Goal: Information Seeking & Learning: Find contact information

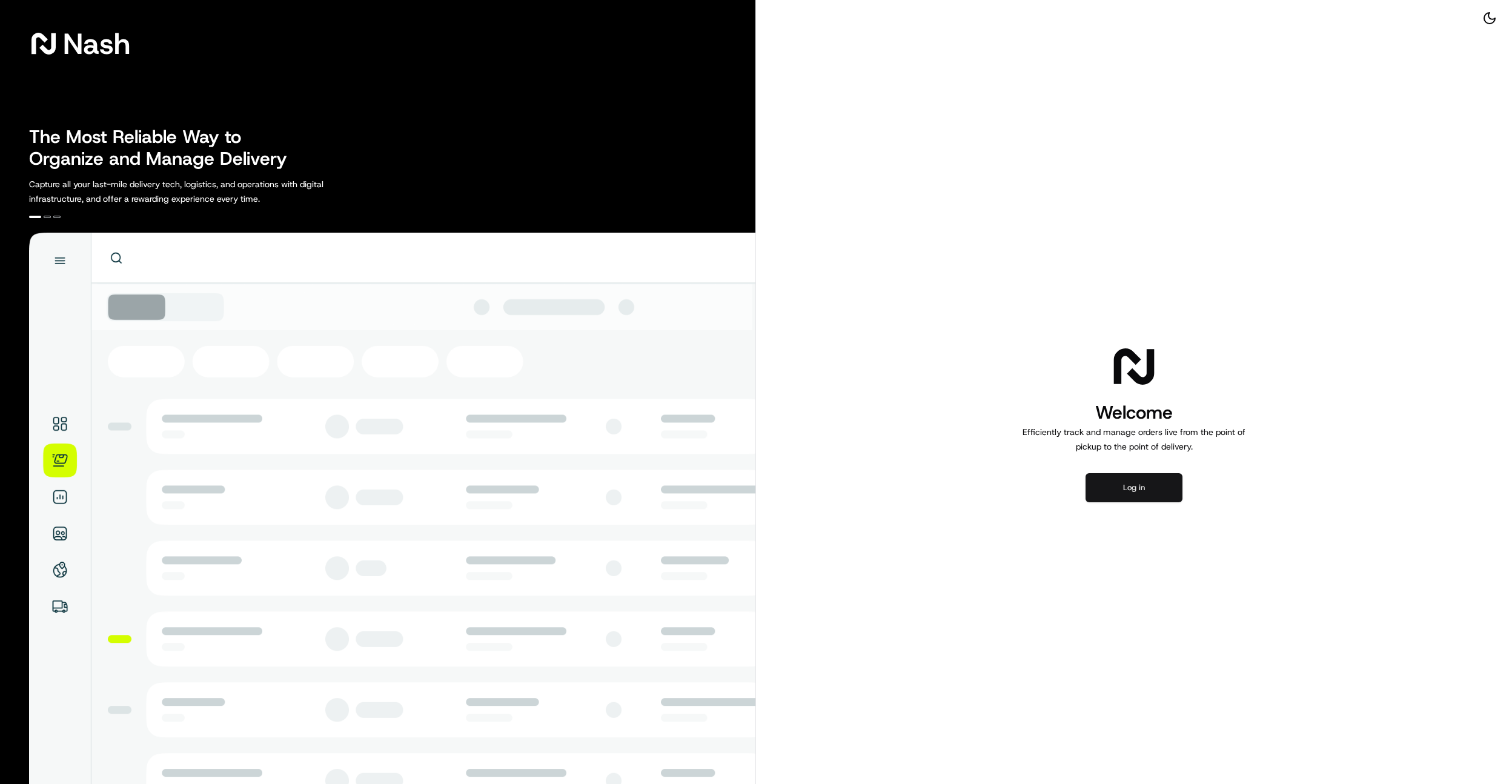
click at [1112, 492] on button "Log in" at bounding box center [1134, 487] width 97 height 29
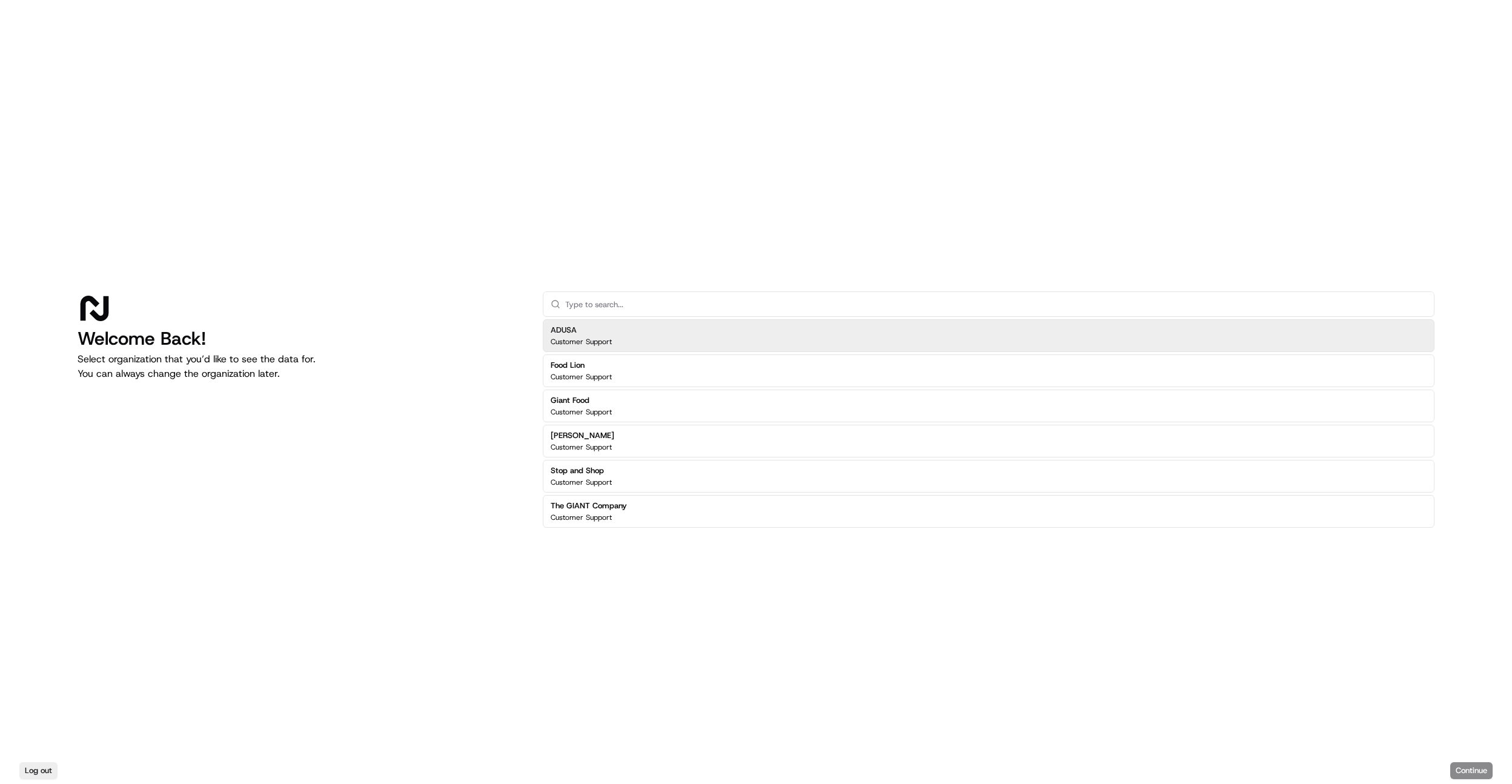
click at [615, 342] on div "ADUSA Customer Support" at bounding box center [988, 335] width 891 height 33
click at [582, 337] on p "Customer Support" at bounding box center [581, 342] width 61 height 10
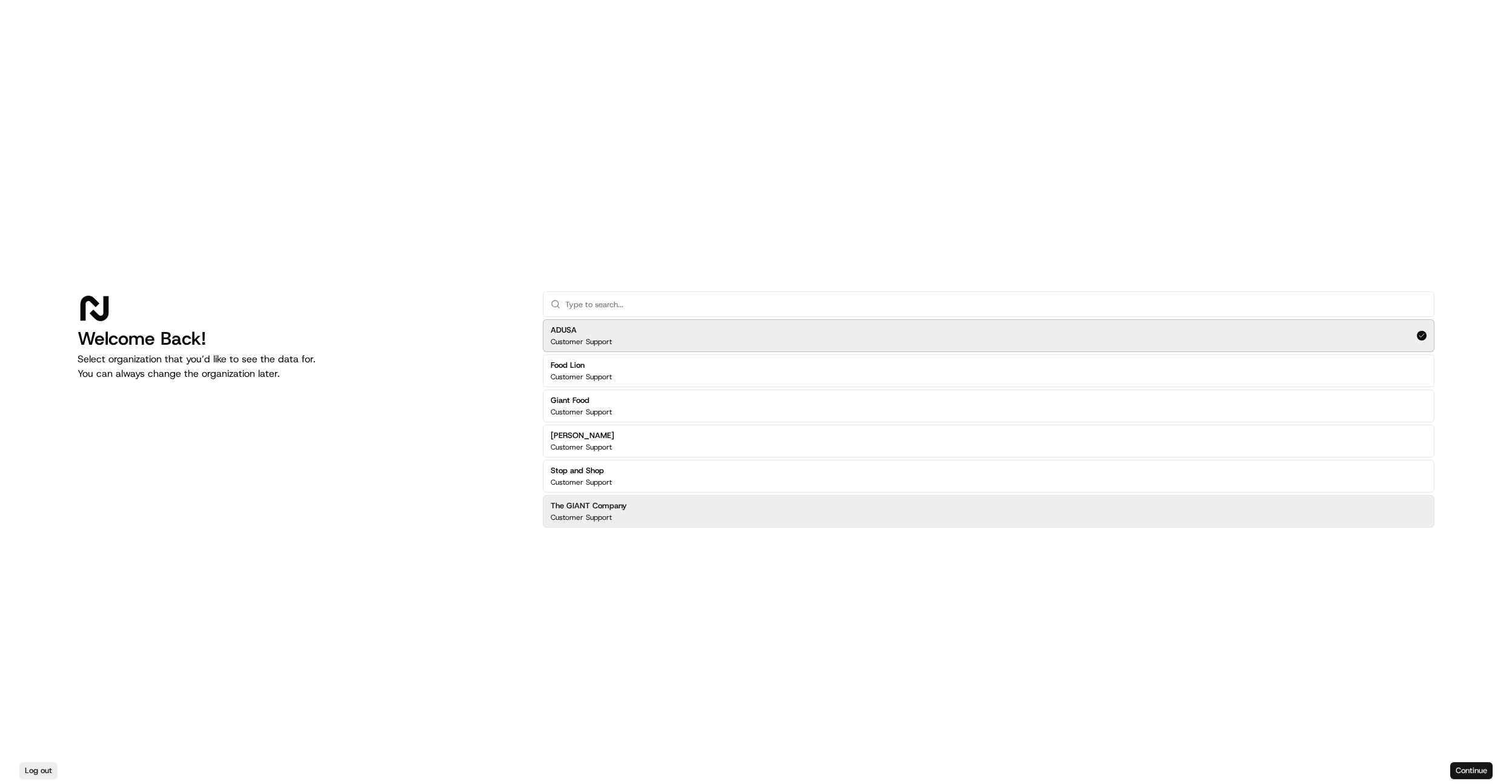
click at [1467, 763] on button "Continue" at bounding box center [1471, 770] width 43 height 17
